Goal: Book appointment/travel/reservation

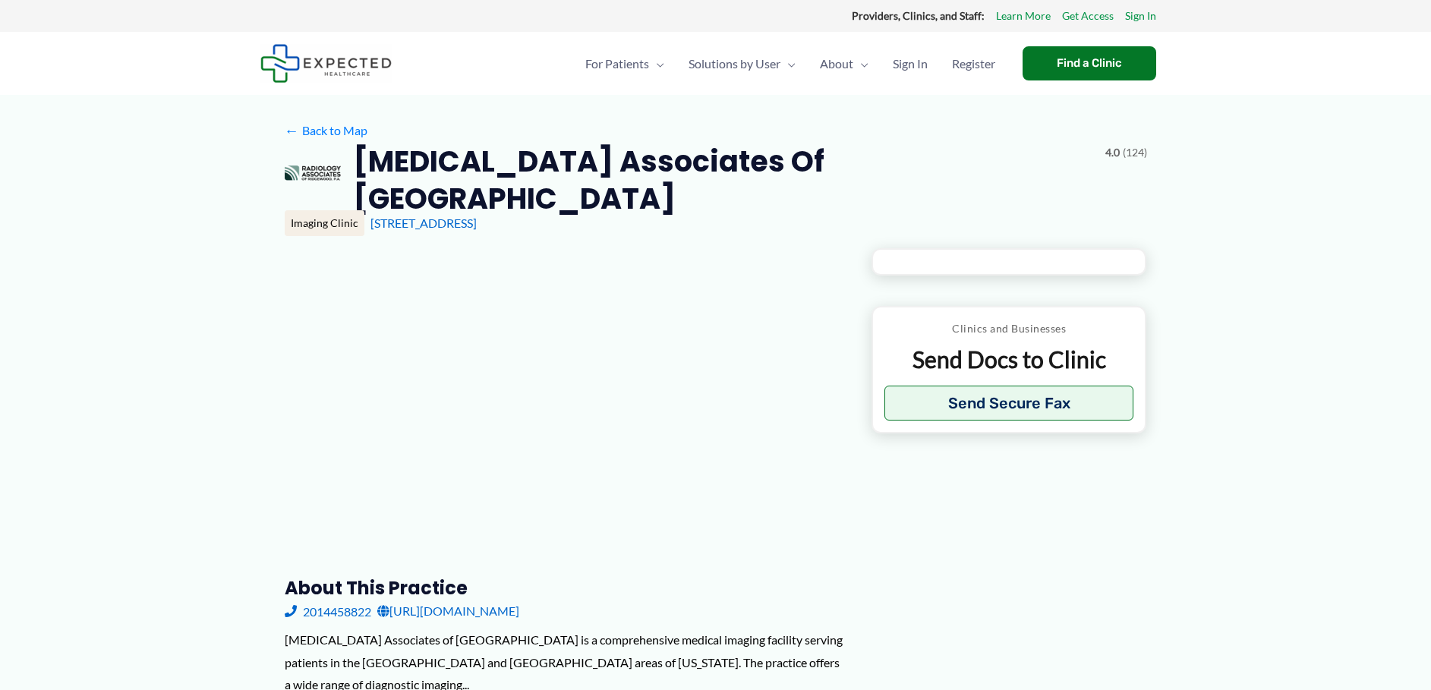
type input "**********"
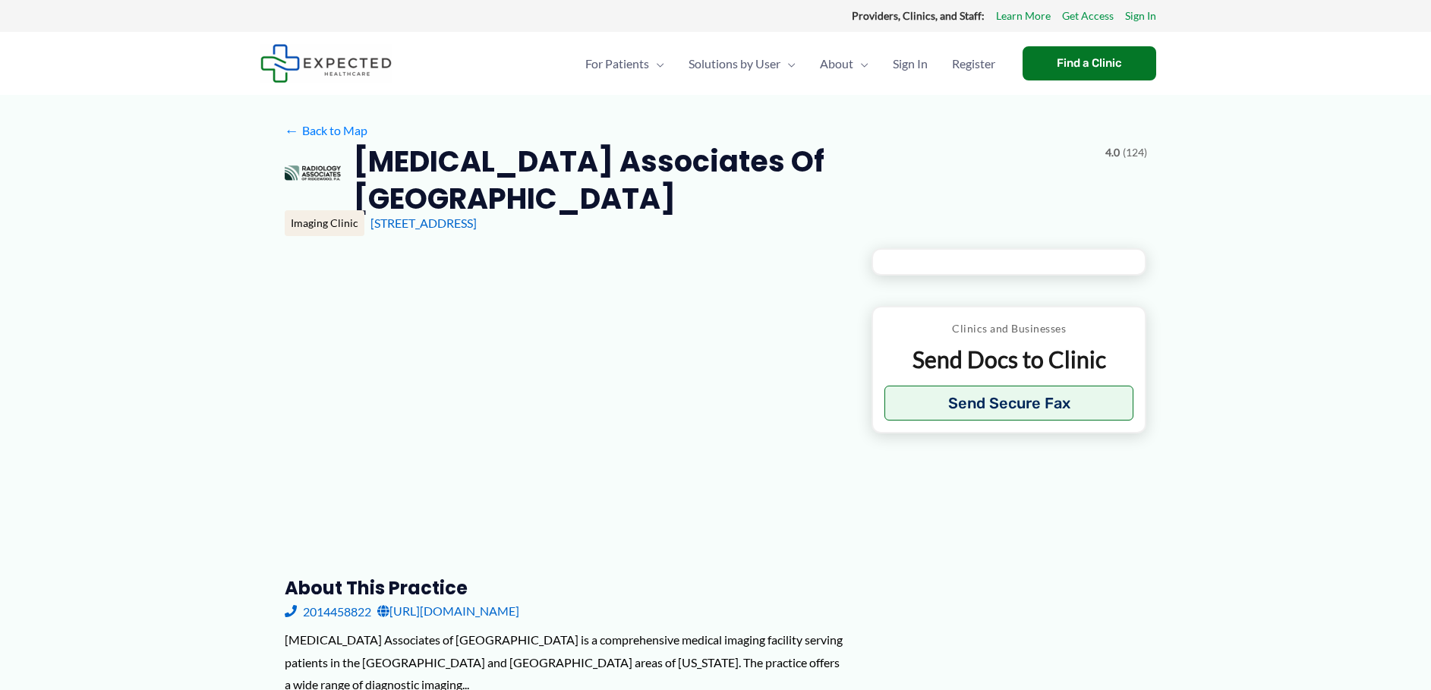
type input "**********"
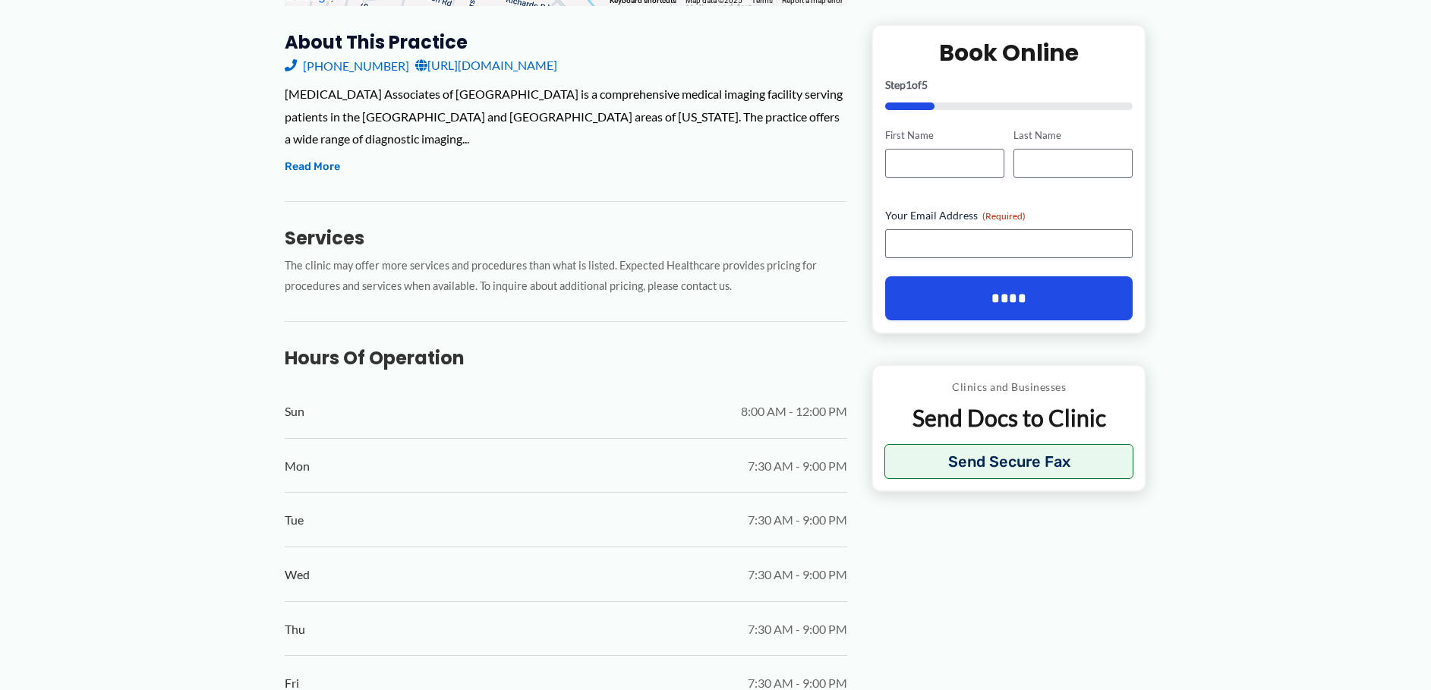
scroll to position [544, 0]
